Goal: Browse casually

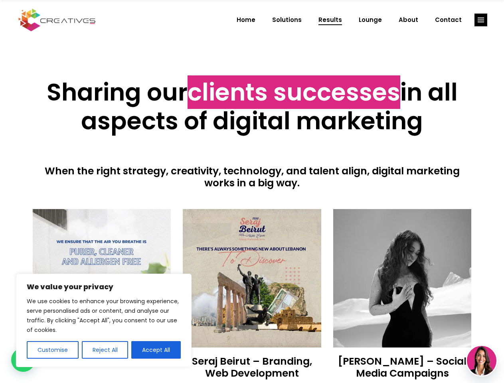
click at [252, 191] on div at bounding box center [252, 199] width 439 height 20
click at [52, 350] on button "Customise" at bounding box center [53, 350] width 52 height 18
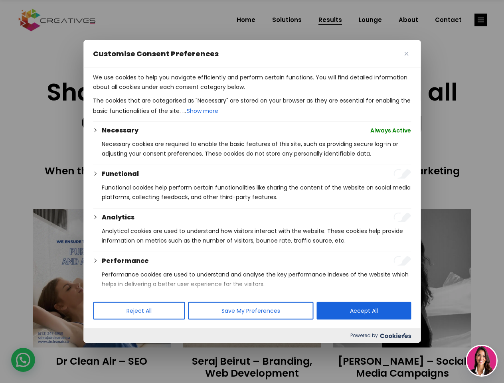
click at [105, 293] on div "We use cookies to help you navigate efficiently and perform certain functions. …" at bounding box center [251, 180] width 337 height 225
click at [156, 350] on div at bounding box center [252, 191] width 504 height 383
click at [481, 20] on div at bounding box center [252, 191] width 504 height 383
click at [481, 361] on img at bounding box center [482, 361] width 30 height 30
